Goal: Information Seeking & Learning: Learn about a topic

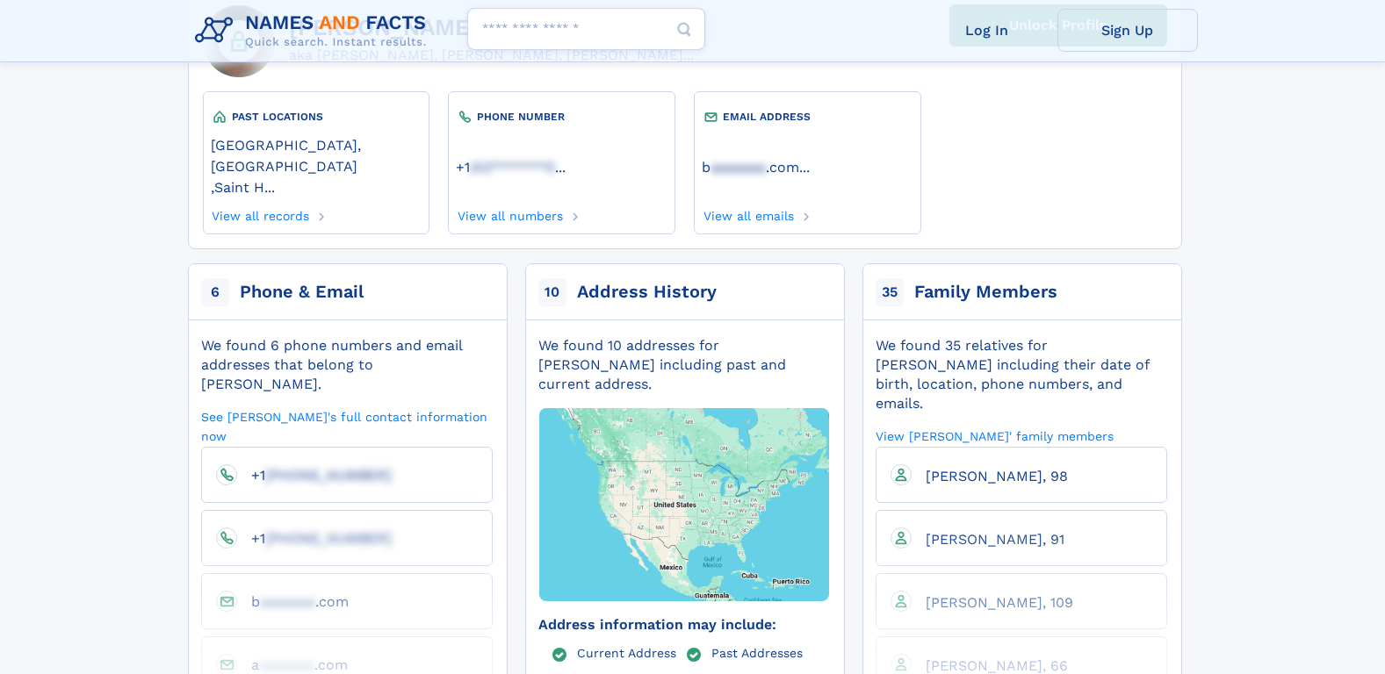
scroll to position [263, 0]
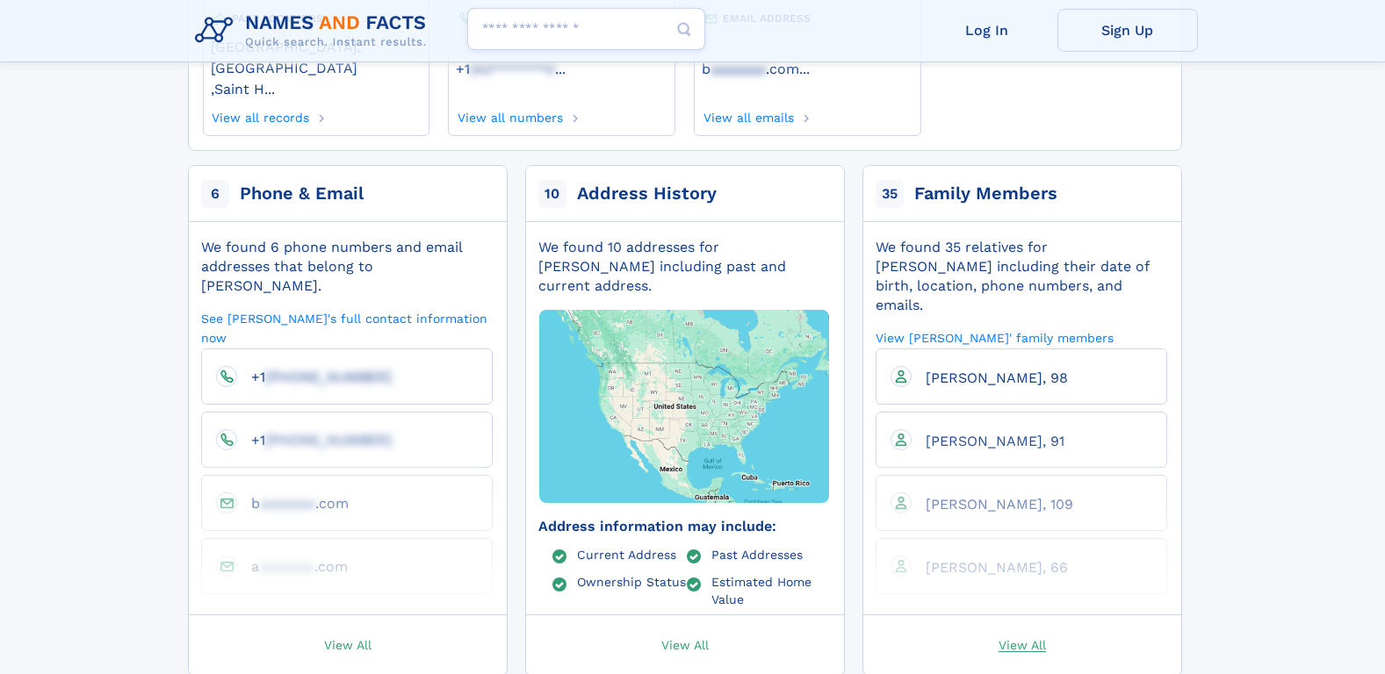
click at [1002, 637] on span "View All" at bounding box center [1022, 645] width 47 height 16
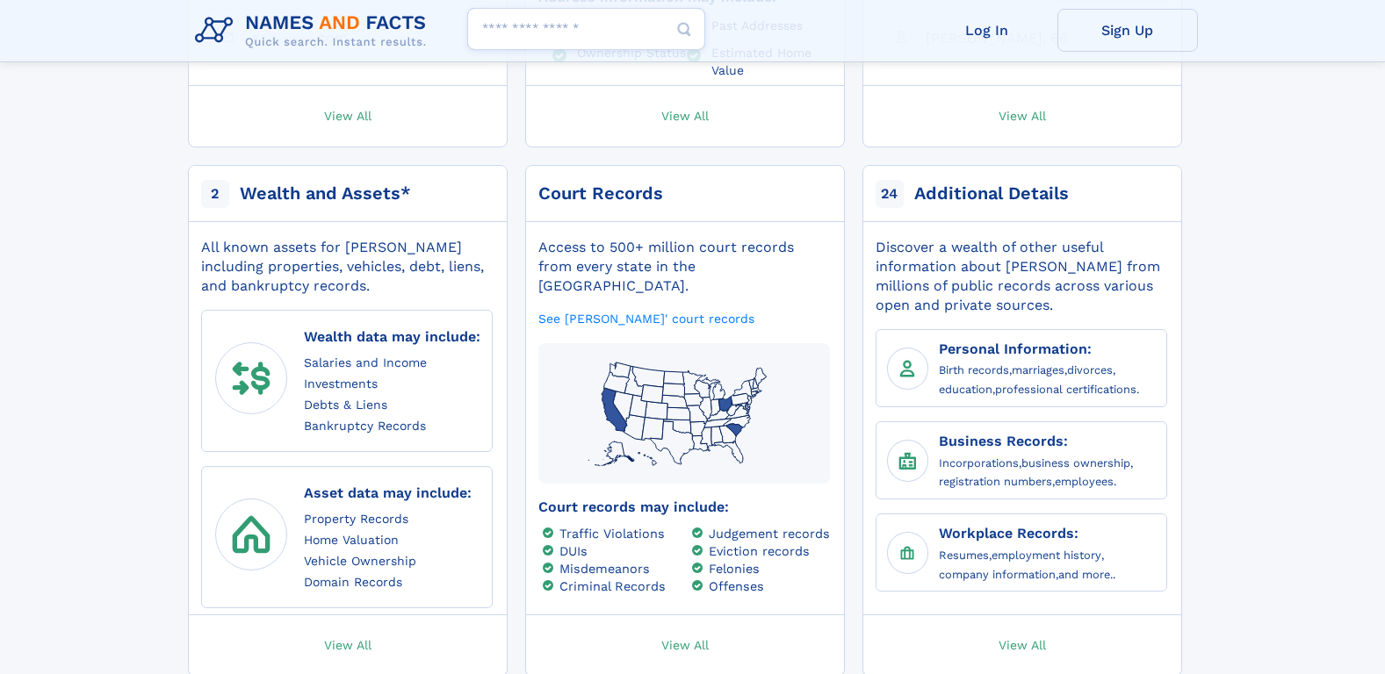
scroll to position [790, 0]
click at [689, 639] on span "View All" at bounding box center [684, 647] width 47 height 16
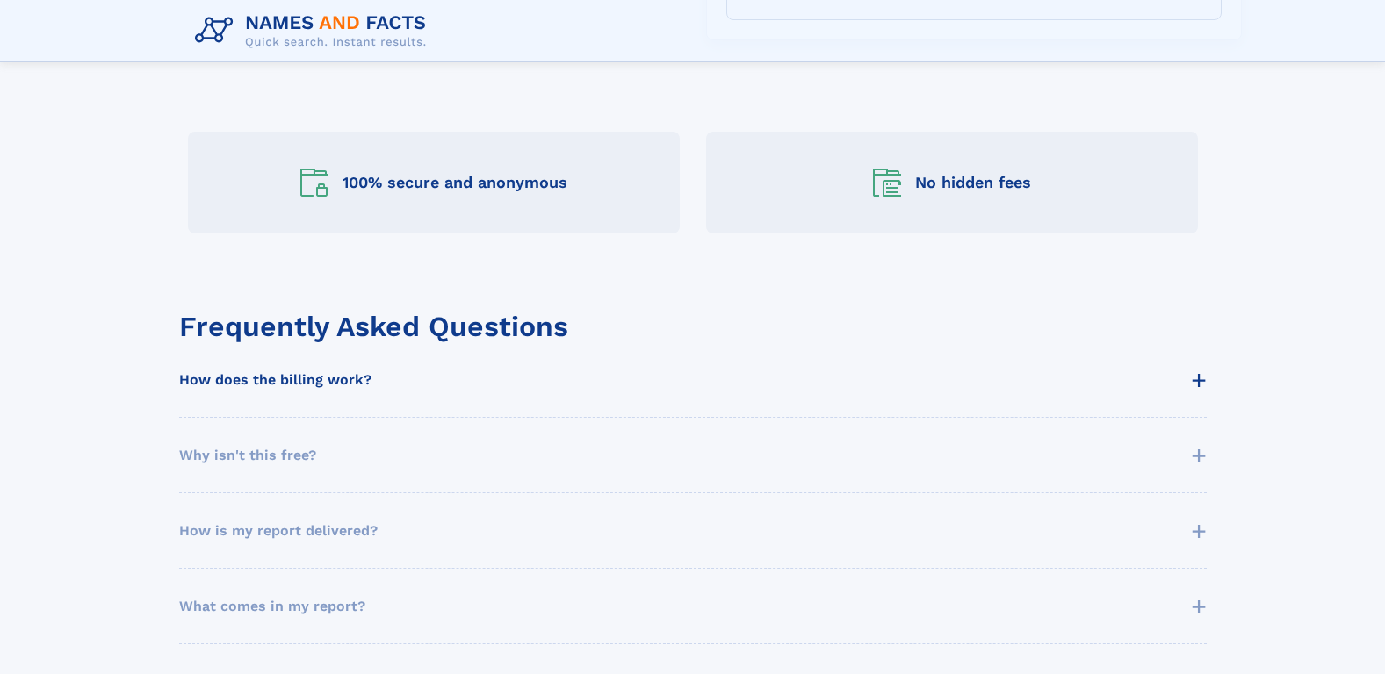
scroll to position [966, 0]
